Goal: Browse casually

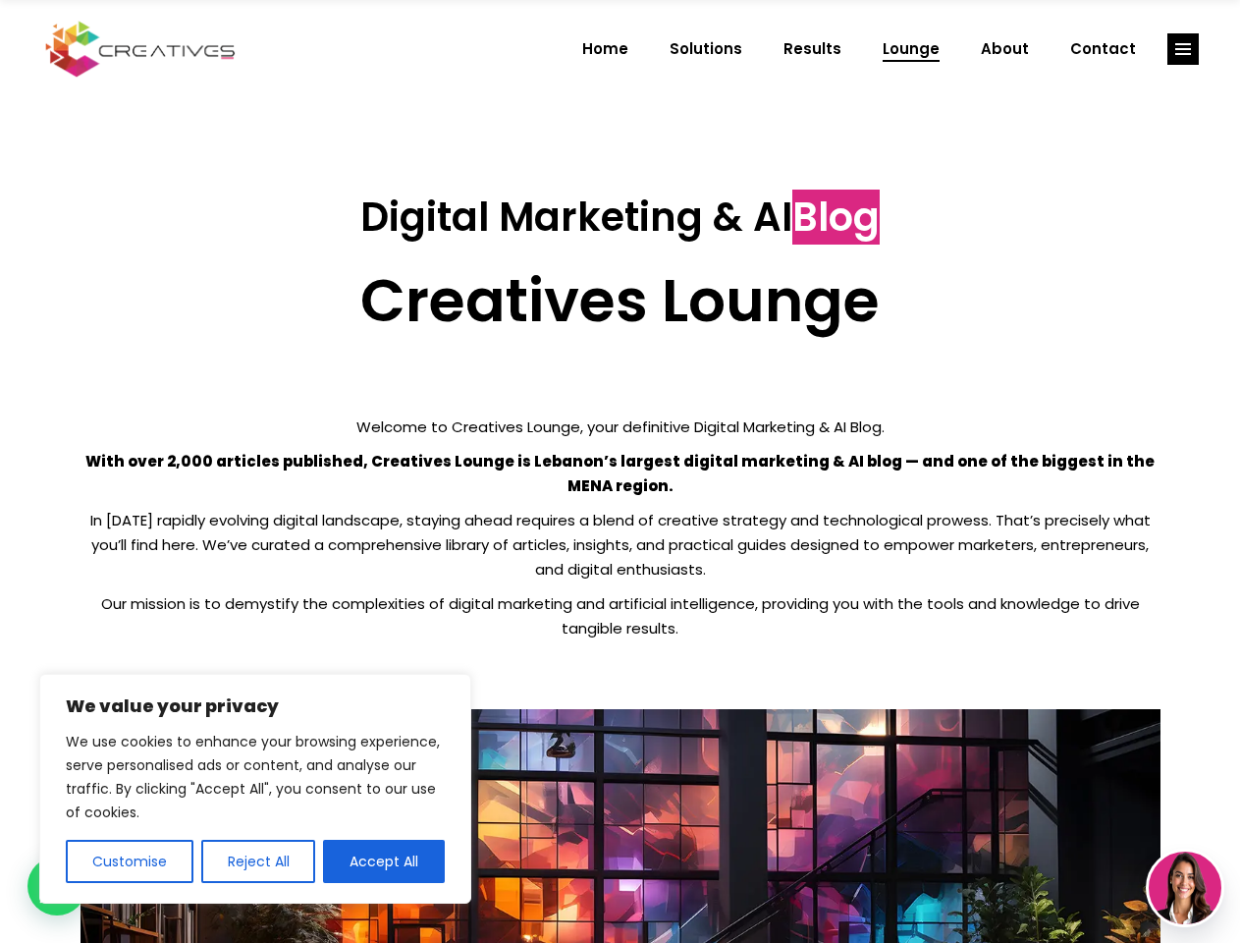
click at [620, 471] on p "With over 2,000 articles published, Creatives Lounge is Lebanon’s largest digit…" at bounding box center [621, 473] width 1080 height 49
click at [129, 861] on button "Customise" at bounding box center [130, 861] width 128 height 43
click at [0, 0] on div at bounding box center [0, 0] width 0 height 0
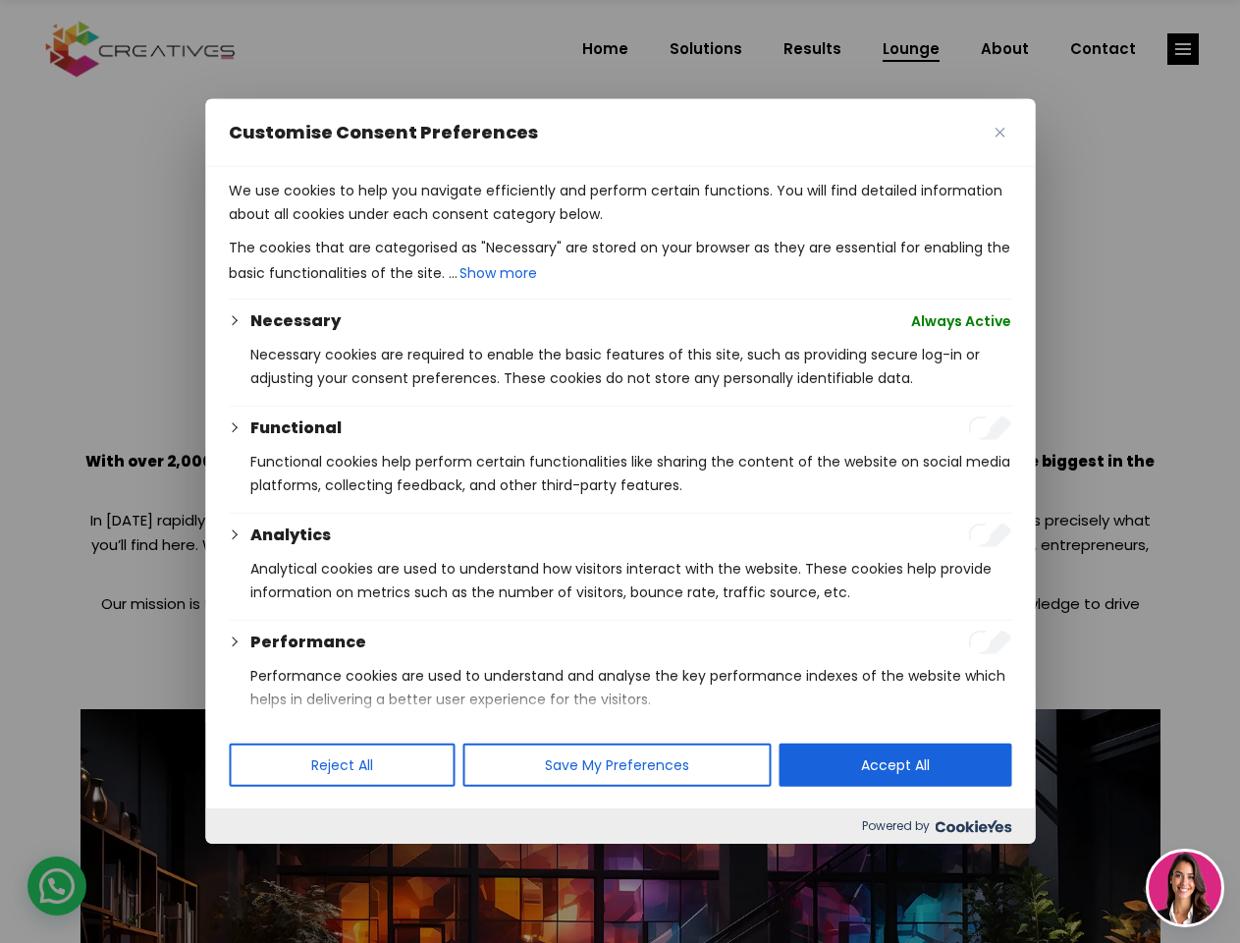
click at [384, 226] on p "We use cookies to help you navigate efficiently and perform certain functions. …" at bounding box center [620, 202] width 783 height 47
click at [1183, 49] on div at bounding box center [620, 471] width 1240 height 943
click at [1185, 888] on img at bounding box center [1185, 887] width 73 height 73
